Goal: Check status: Check status

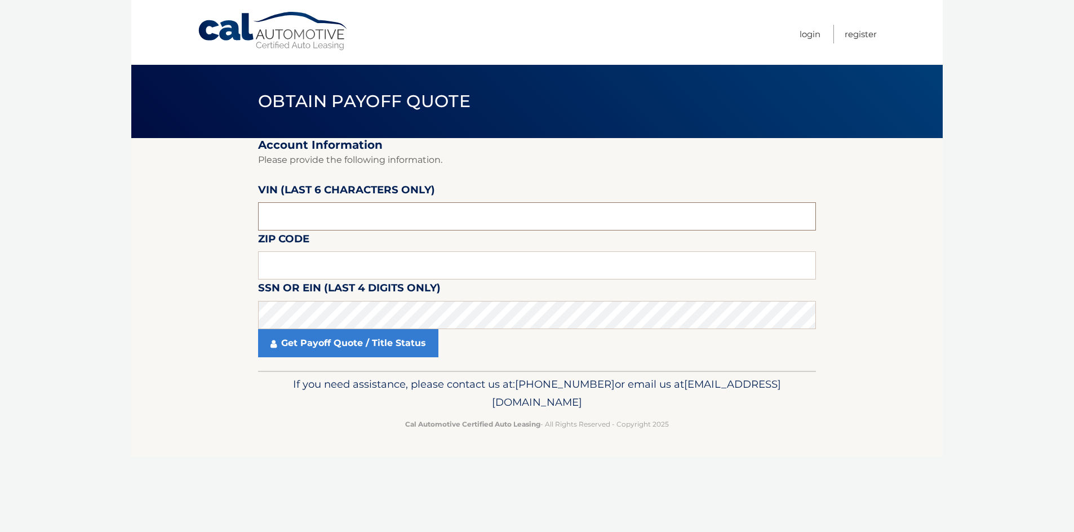
click at [332, 220] on input "text" at bounding box center [537, 216] width 558 height 28
type input "230519"
click at [328, 269] on input "text" at bounding box center [537, 265] width 558 height 28
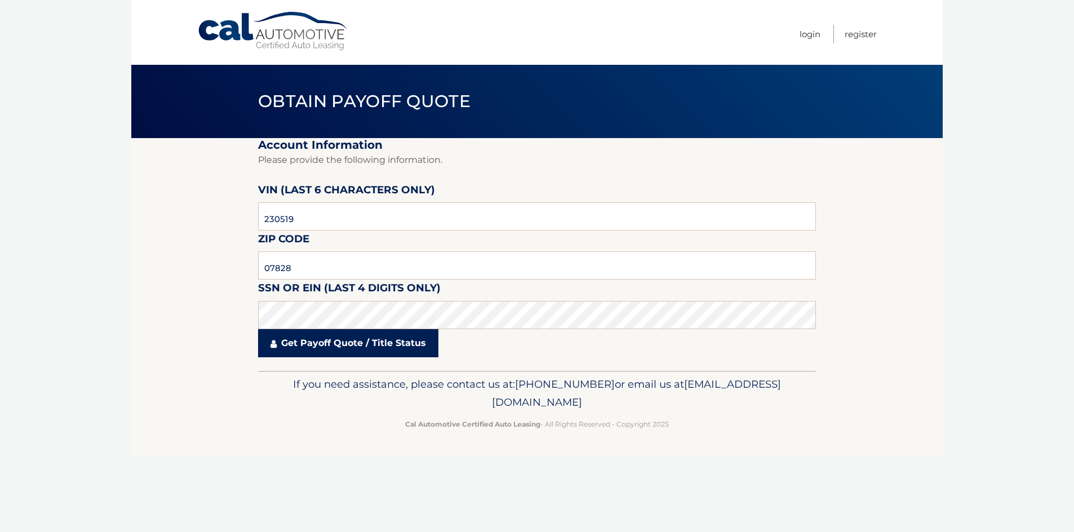
click at [313, 345] on link "Get Payoff Quote / Title Status" at bounding box center [348, 343] width 180 height 28
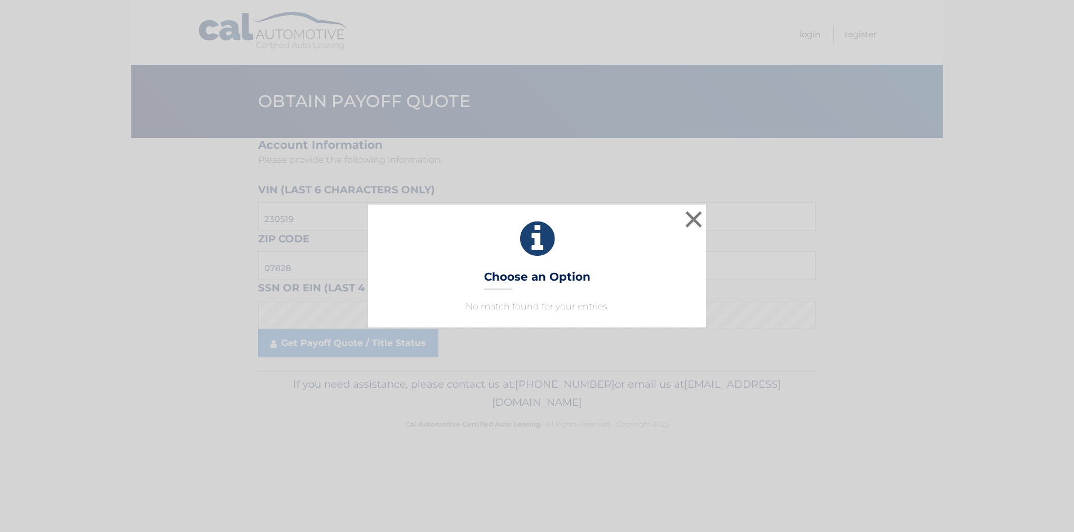
click at [522, 280] on h3 "Choose an Option" at bounding box center [537, 280] width 106 height 20
click at [692, 217] on button "×" at bounding box center [693, 219] width 23 height 23
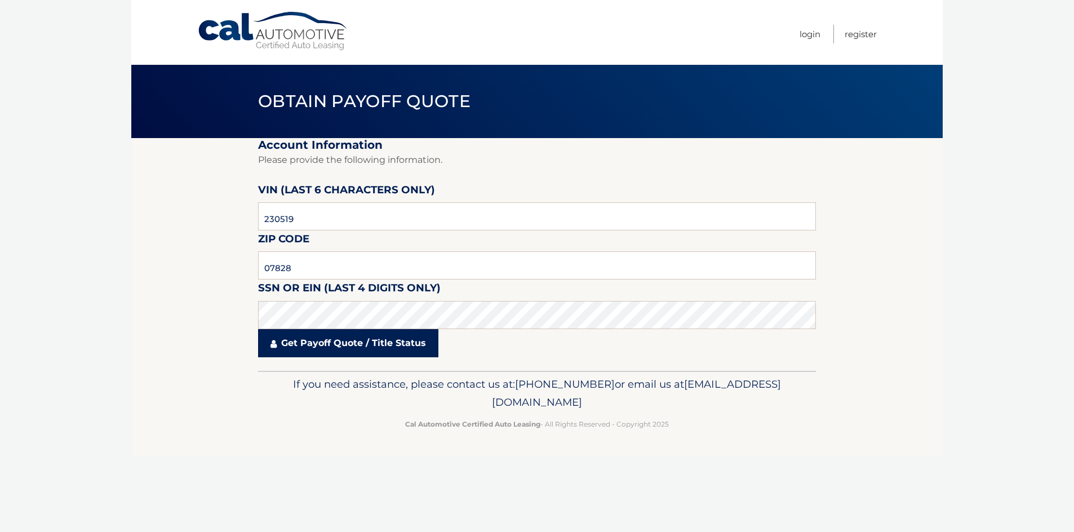
click at [326, 343] on link "Get Payoff Quote / Title Status" at bounding box center [348, 343] width 180 height 28
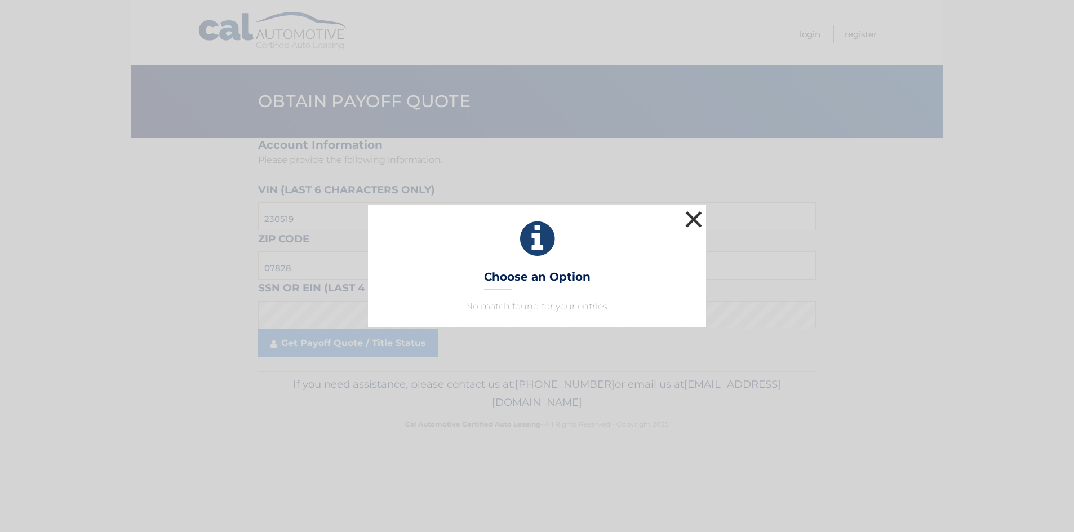
click at [691, 218] on button "×" at bounding box center [693, 219] width 23 height 23
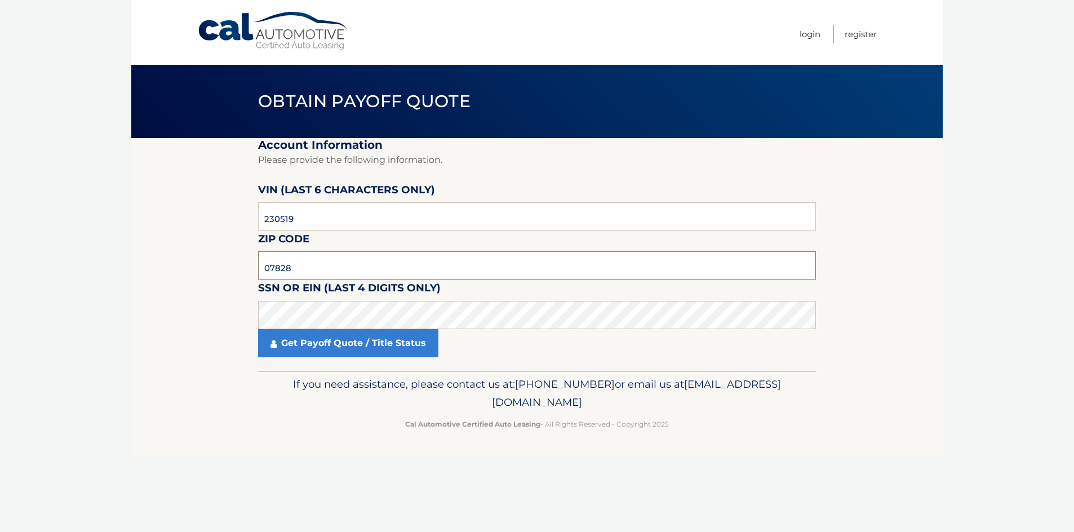
click at [320, 274] on input "07828" at bounding box center [537, 265] width 558 height 28
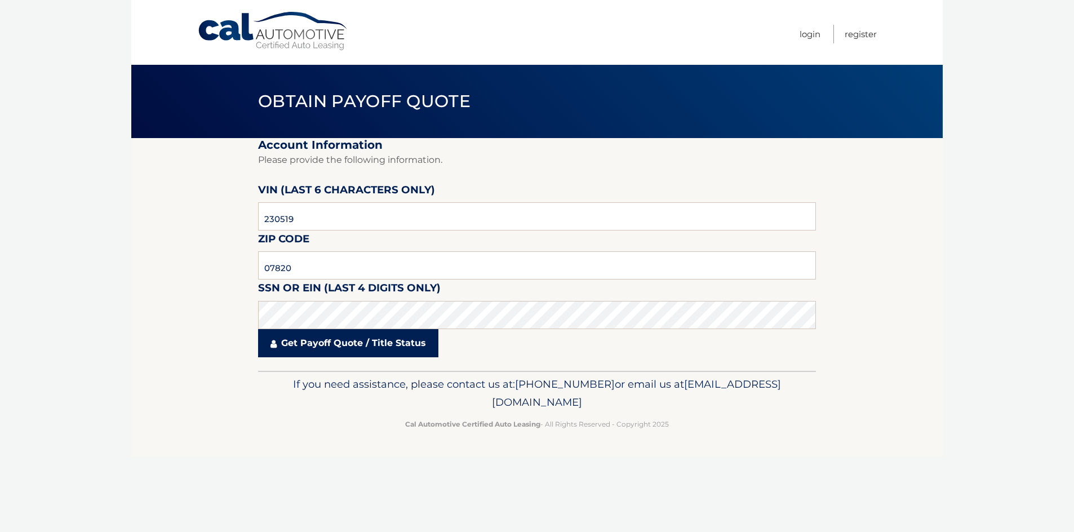
click at [314, 341] on link "Get Payoff Quote / Title Status" at bounding box center [348, 343] width 180 height 28
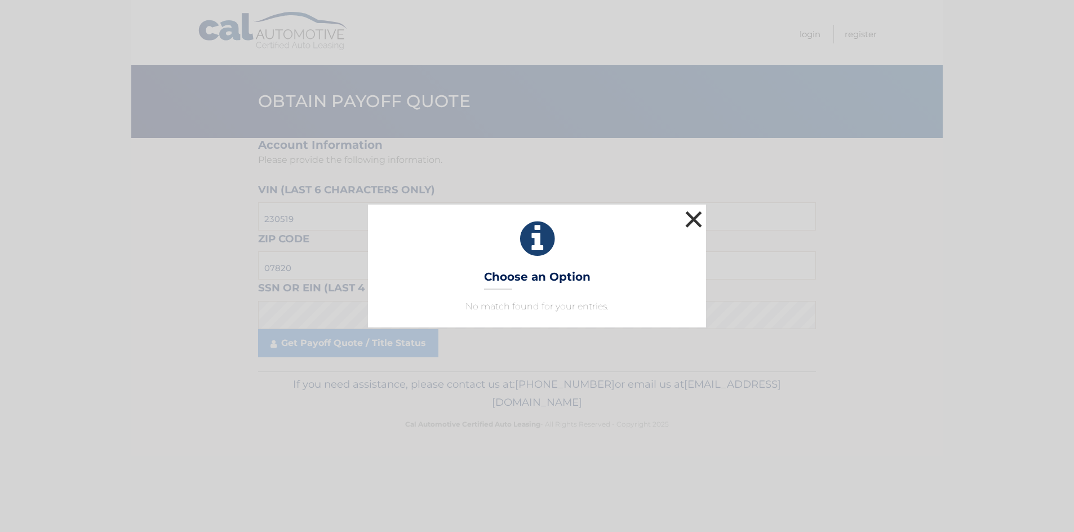
click at [694, 220] on button "×" at bounding box center [693, 219] width 23 height 23
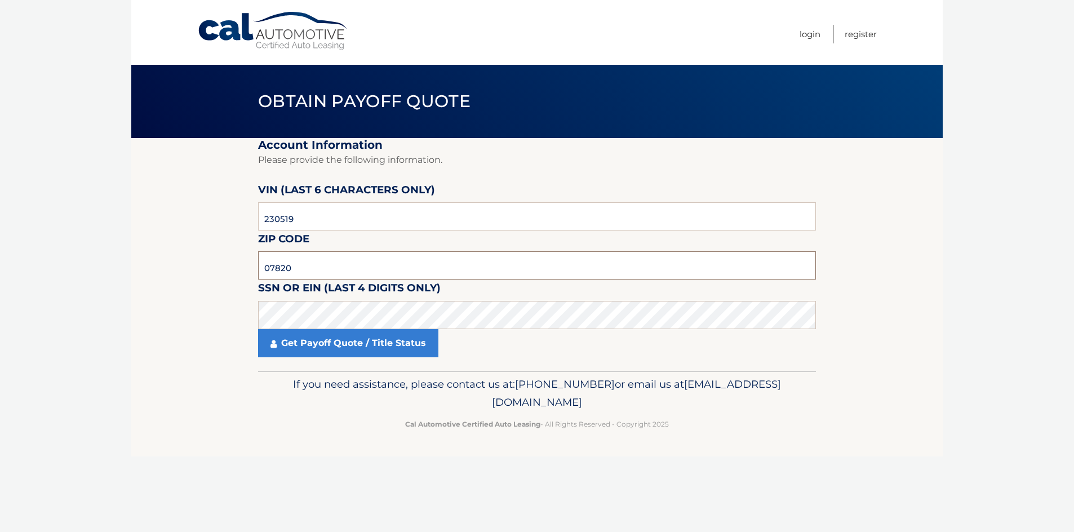
click at [307, 267] on input "07820" at bounding box center [537, 265] width 558 height 28
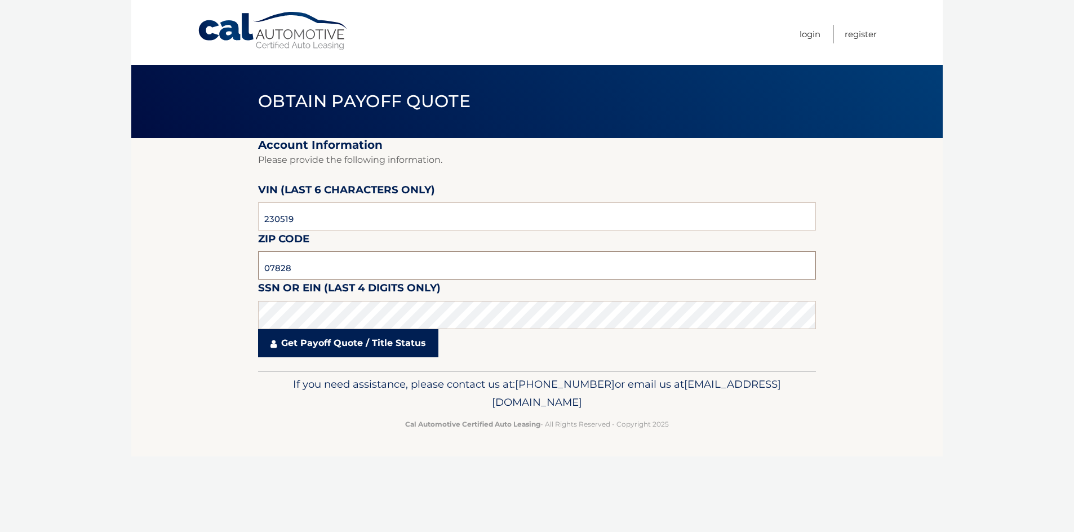
type input "07828"
click at [316, 341] on link "Get Payoff Quote / Title Status" at bounding box center [348, 343] width 180 height 28
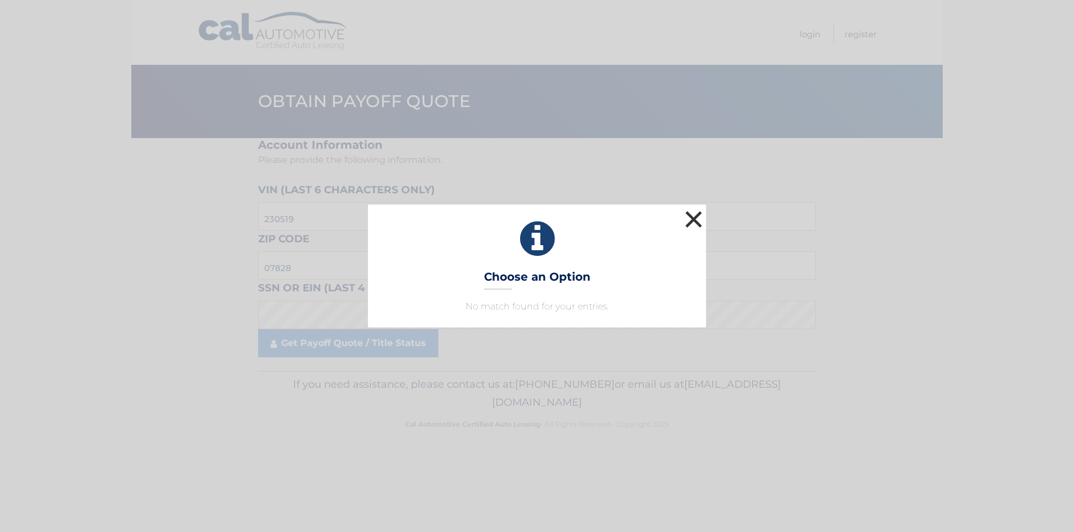
click at [694, 215] on button "×" at bounding box center [693, 219] width 23 height 23
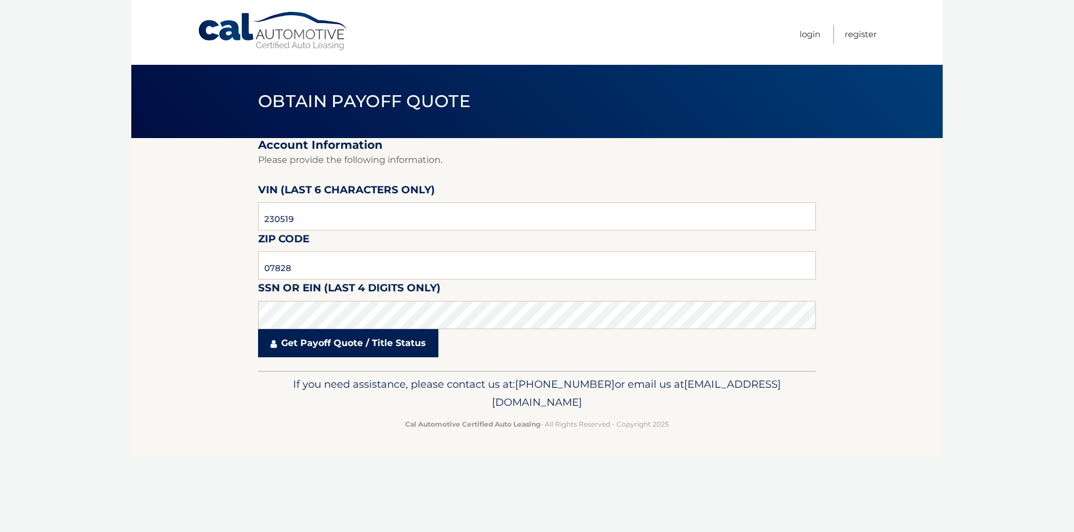
click at [407, 342] on link "Get Payoff Quote / Title Status" at bounding box center [348, 343] width 180 height 28
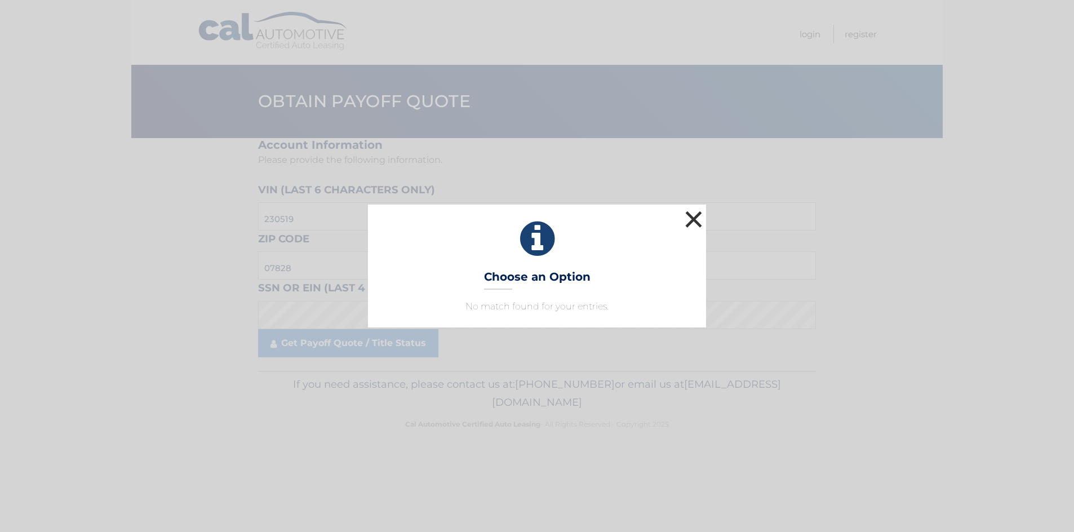
click at [689, 220] on button "×" at bounding box center [693, 219] width 23 height 23
